Goal: Find specific page/section

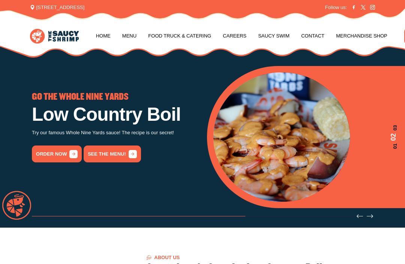
click at [133, 33] on link "Menu" at bounding box center [129, 36] width 14 height 28
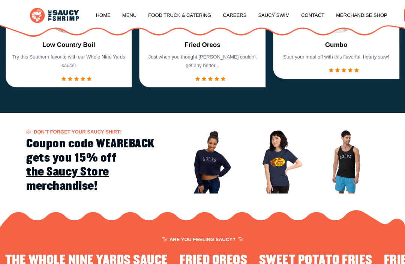
scroll to position [692, 0]
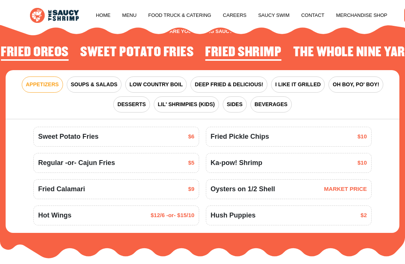
click at [153, 82] on span "LOW COUNTRY BOIL" at bounding box center [155, 85] width 53 height 8
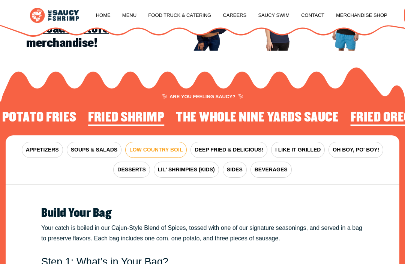
scroll to position [632, 0]
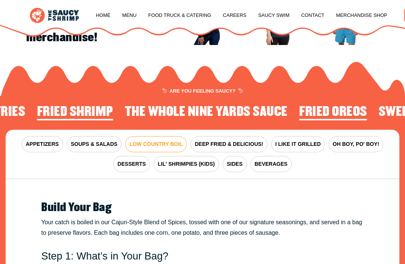
click at [299, 145] on span "I LIKE IT GRILLED" at bounding box center [297, 144] width 45 height 8
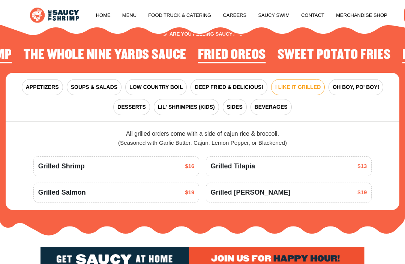
scroll to position [689, 0]
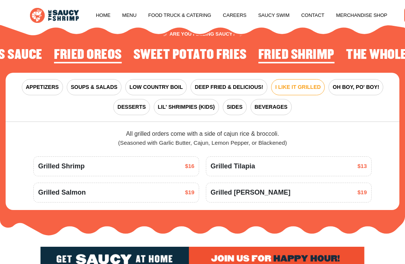
click at [355, 88] on span "OH BOY, PO' BOY!" at bounding box center [356, 87] width 46 height 8
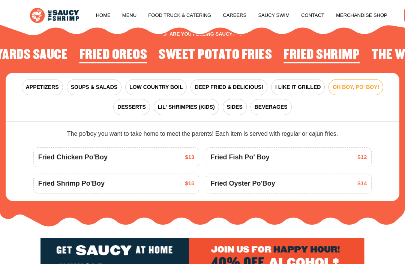
click at [107, 87] on span "SOUPS & SALADS" at bounding box center [94, 87] width 46 height 8
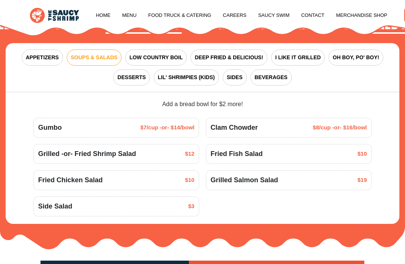
scroll to position [721, 0]
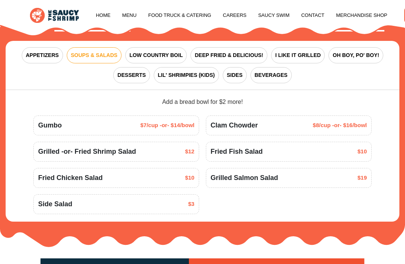
click at [172, 151] on div "Grilled -or- Fried Shrimp Salad $12" at bounding box center [116, 152] width 156 height 10
click at [156, 148] on div "Grilled -or- Fried Shrimp Salad $12" at bounding box center [116, 152] width 156 height 10
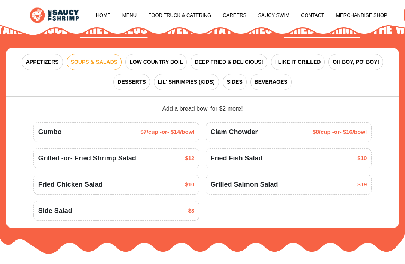
scroll to position [715, 0]
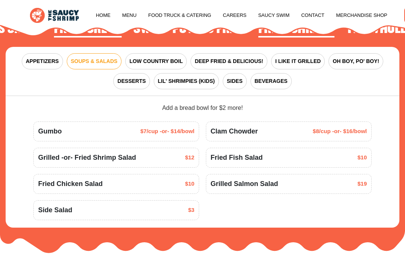
click at [301, 58] on span "I LIKE IT GRILLED" at bounding box center [297, 61] width 45 height 8
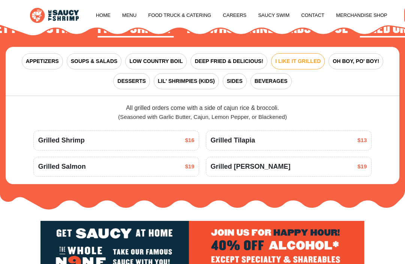
click at [235, 78] on span "SIDES" at bounding box center [235, 81] width 16 height 8
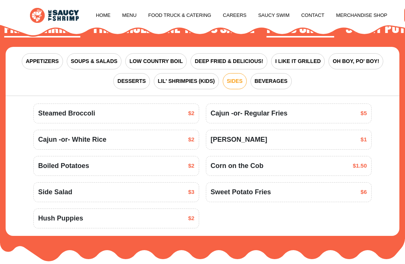
click at [302, 61] on span "I LIKE IT GRILLED" at bounding box center [297, 61] width 45 height 8
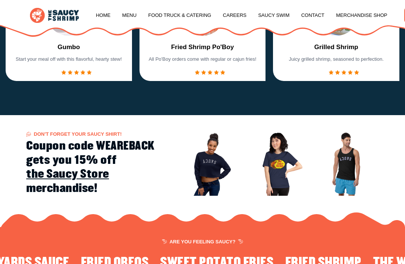
scroll to position [479, 0]
